Goal: Information Seeking & Learning: Compare options

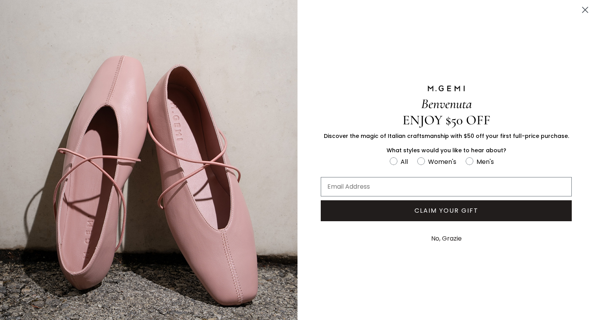
click at [579, 10] on circle "Close dialog" at bounding box center [585, 9] width 13 height 13
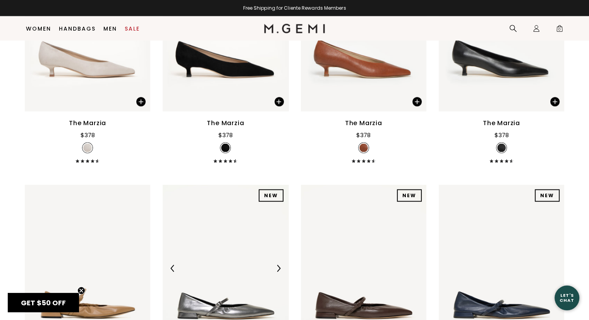
scroll to position [1812, 0]
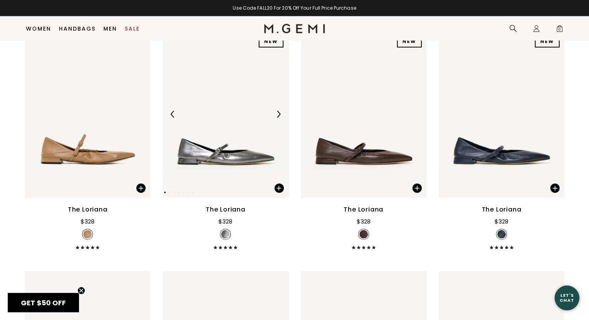
click at [222, 156] on img at bounding box center [226, 114] width 126 height 167
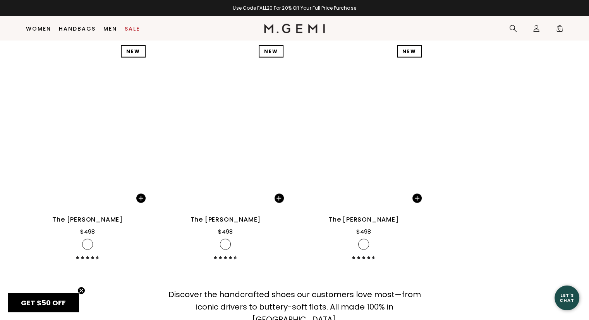
scroll to position [4485, 0]
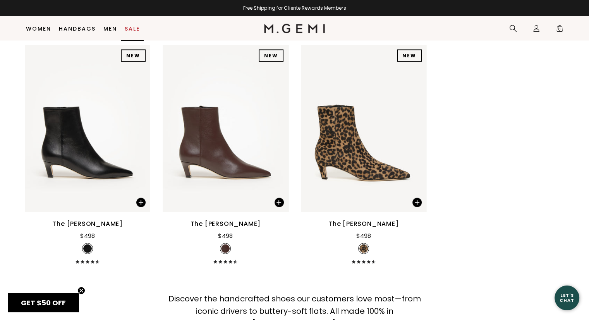
click at [134, 29] on link "Sale" at bounding box center [132, 29] width 15 height 6
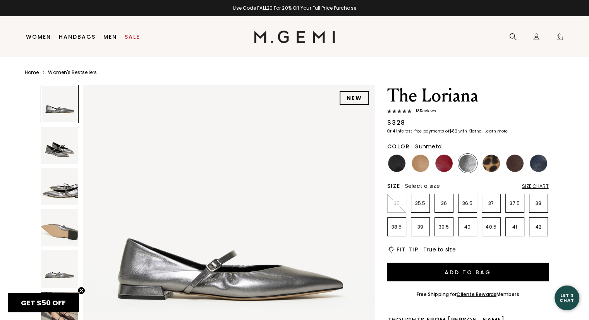
click at [54, 299] on div "GET $50 OFF Close teaser" at bounding box center [43, 302] width 71 height 19
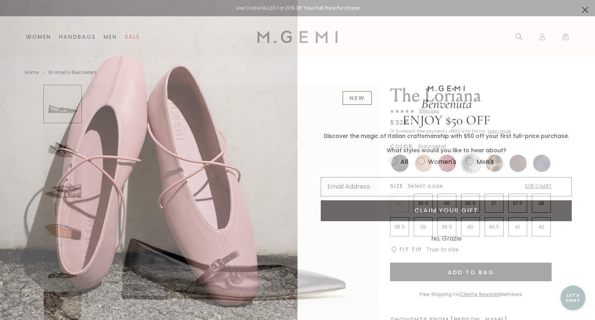
click at [579, 11] on circle "Close dialog" at bounding box center [585, 9] width 13 height 13
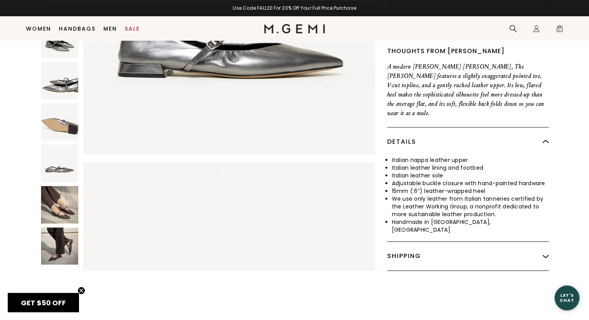
scroll to position [255, 0]
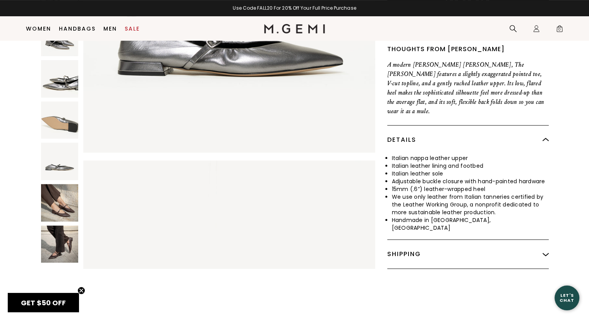
click at [69, 190] on img at bounding box center [60, 203] width 38 height 38
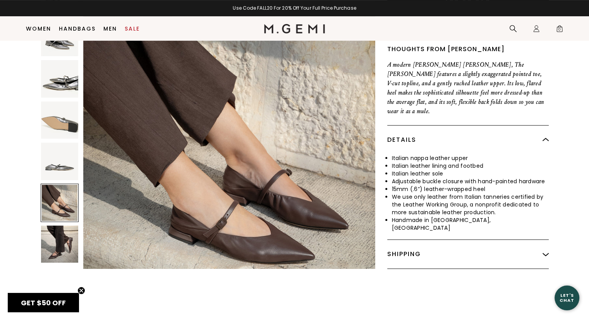
scroll to position [1469, 0]
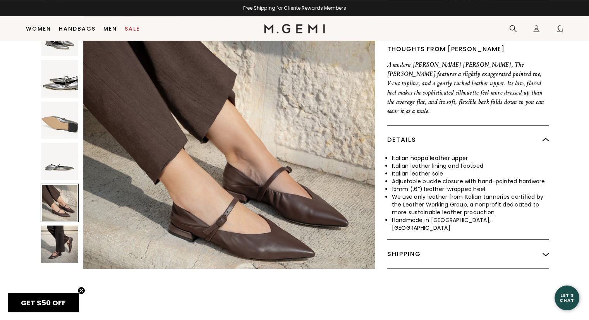
click at [57, 225] on img at bounding box center [60, 244] width 38 height 38
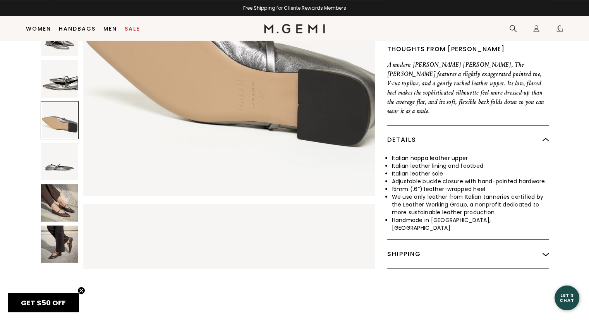
scroll to position [910, 0]
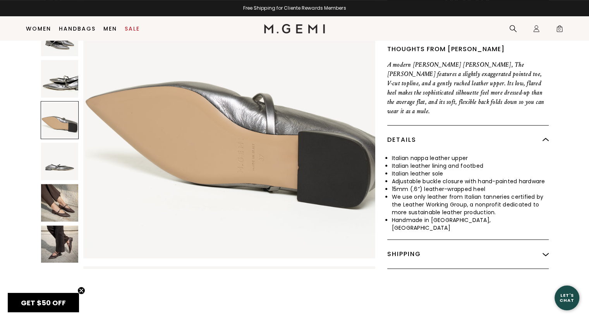
click at [65, 69] on img at bounding box center [60, 79] width 38 height 38
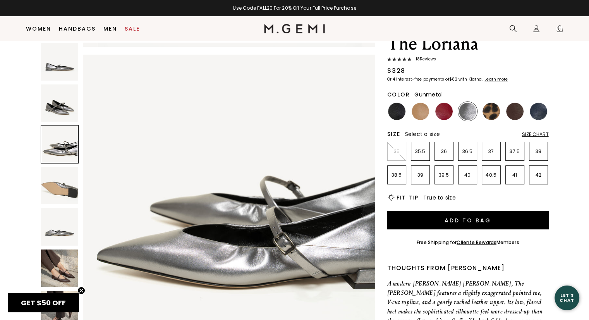
scroll to position [22, 0]
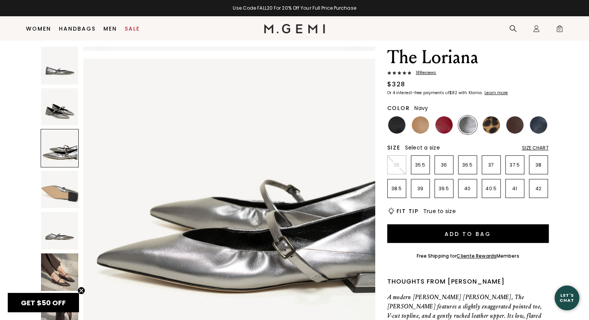
click at [536, 126] on img at bounding box center [538, 124] width 17 height 17
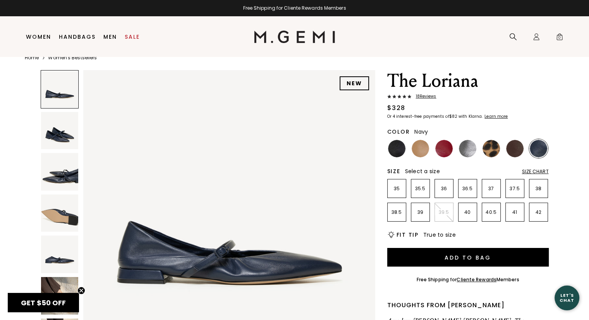
scroll to position [16, 0]
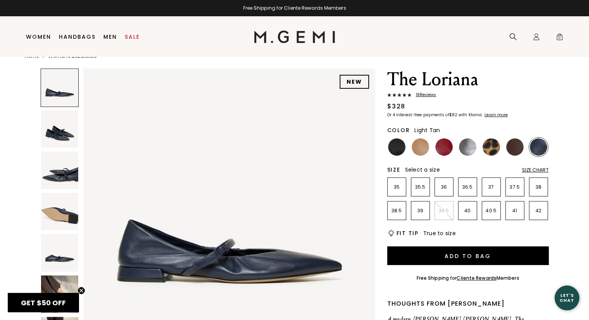
click at [421, 149] on img at bounding box center [420, 146] width 17 height 17
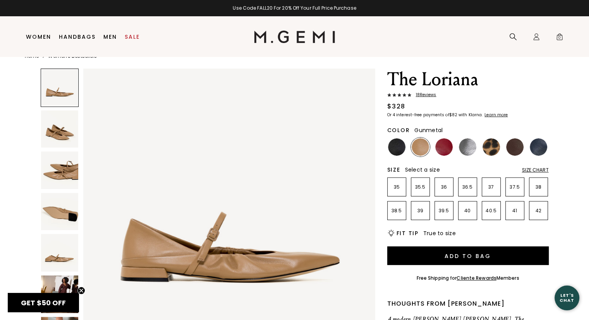
click at [470, 148] on img at bounding box center [467, 146] width 17 height 17
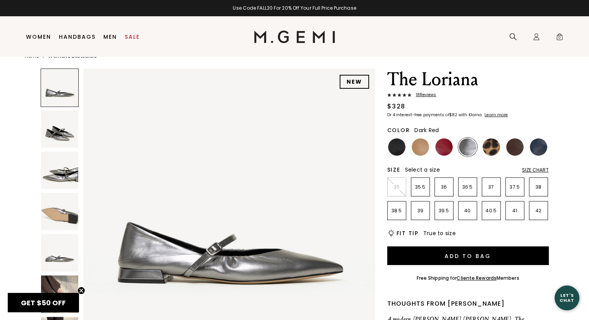
click at [441, 148] on img at bounding box center [443, 146] width 17 height 17
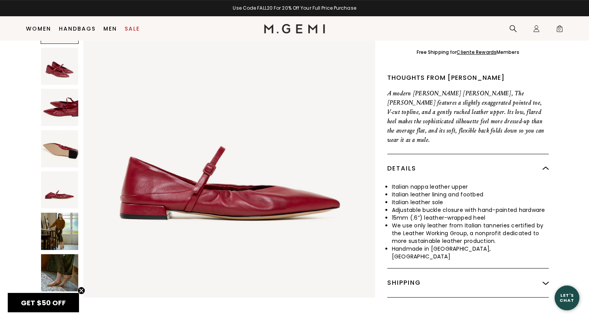
scroll to position [233, 0]
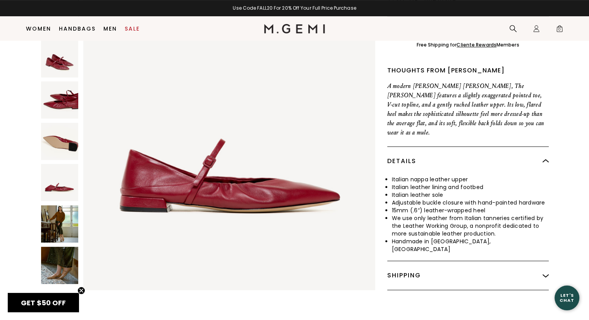
click at [62, 212] on img at bounding box center [60, 224] width 38 height 38
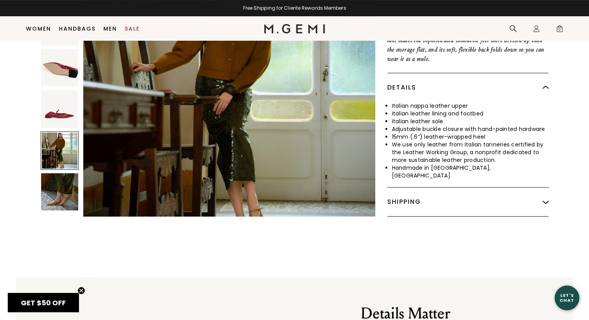
scroll to position [311, 0]
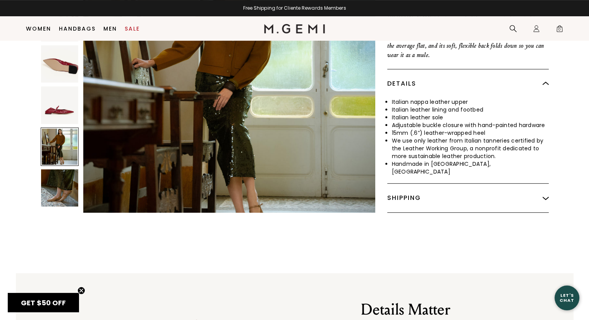
click at [62, 180] on img at bounding box center [60, 188] width 38 height 38
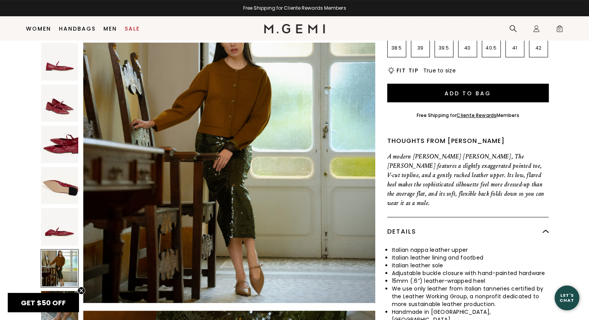
scroll to position [78, 0]
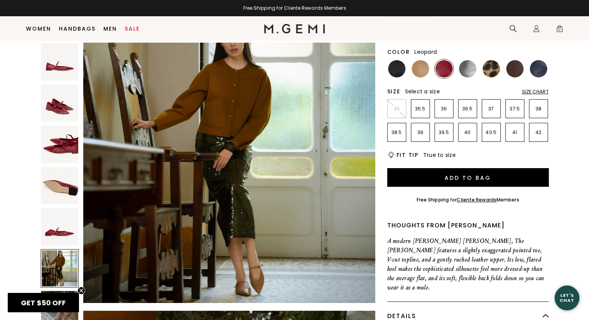
click at [488, 71] on img at bounding box center [491, 68] width 17 height 17
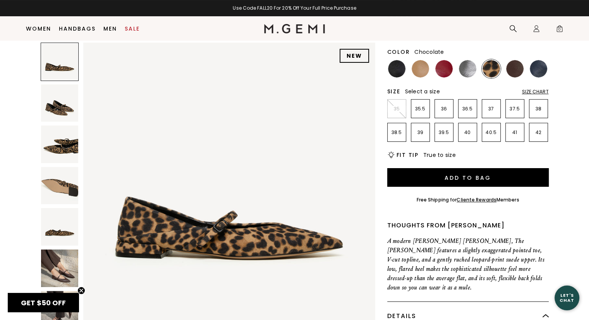
click at [511, 64] on img at bounding box center [514, 68] width 17 height 17
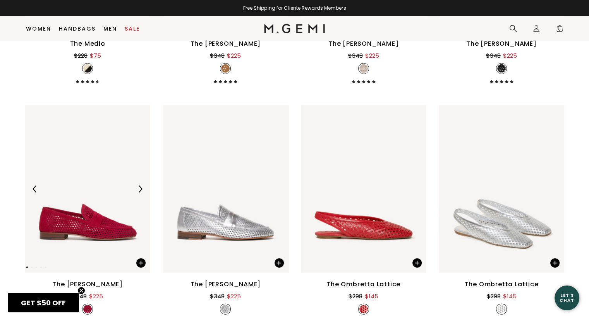
scroll to position [2075, 0]
